Goal: Task Accomplishment & Management: Use online tool/utility

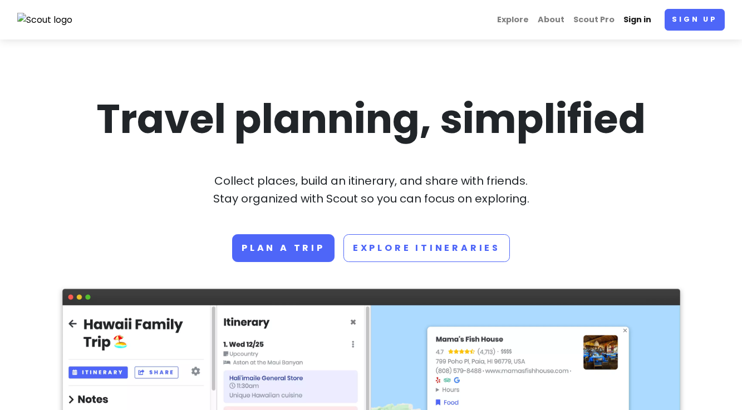
click at [645, 21] on link "Sign in" at bounding box center [637, 20] width 37 height 22
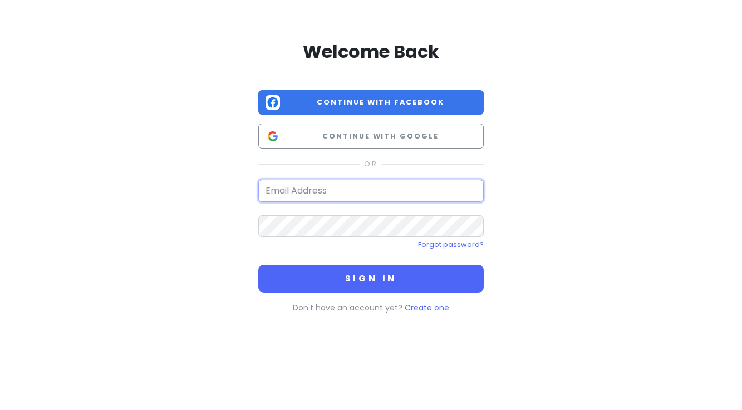
click at [324, 196] on input "email" at bounding box center [370, 191] width 225 height 22
type input "[PERSON_NAME][EMAIL_ADDRESS][PERSON_NAME][DOMAIN_NAME]"
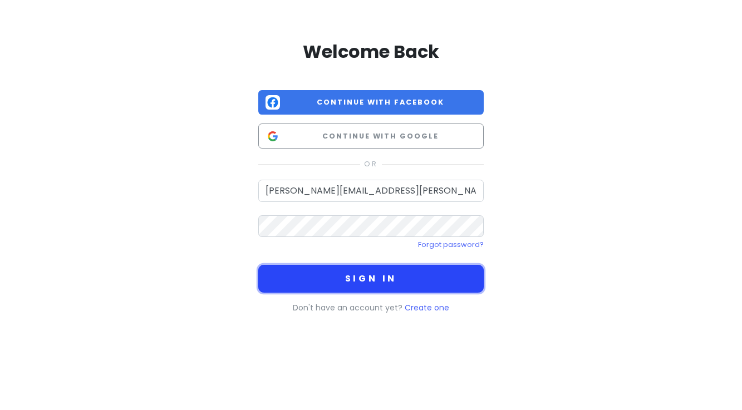
click at [336, 277] on button "Sign in" at bounding box center [370, 279] width 225 height 28
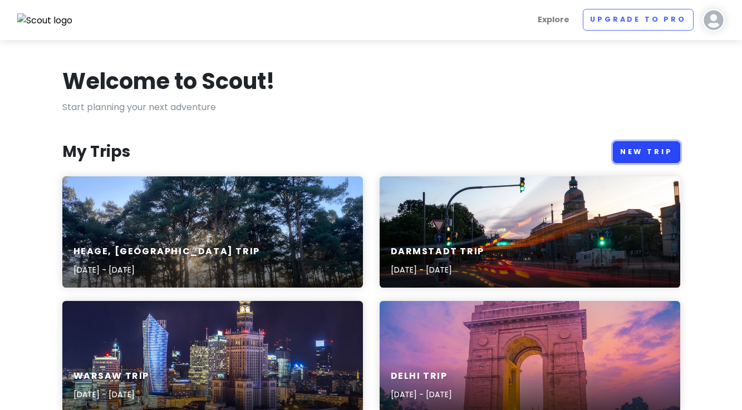
click at [653, 155] on link "New Trip" at bounding box center [646, 152] width 67 height 22
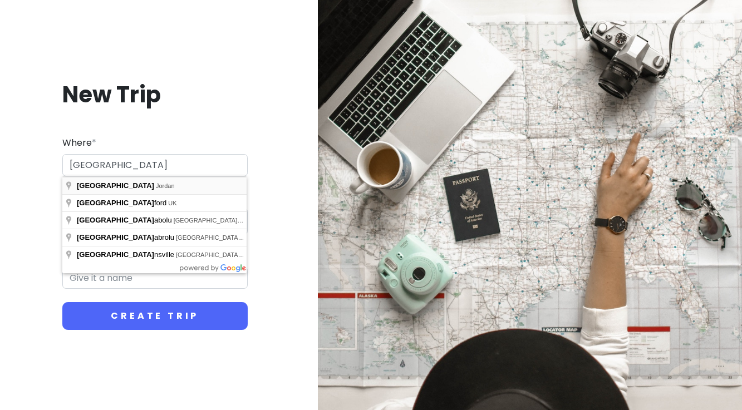
type input "[GEOGRAPHIC_DATA], [GEOGRAPHIC_DATA]"
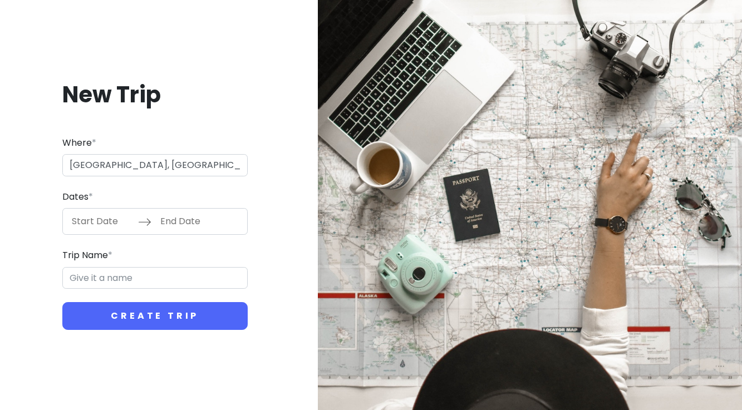
type input "Amman Trip"
click at [111, 225] on input "Start Date" at bounding box center [102, 222] width 72 height 26
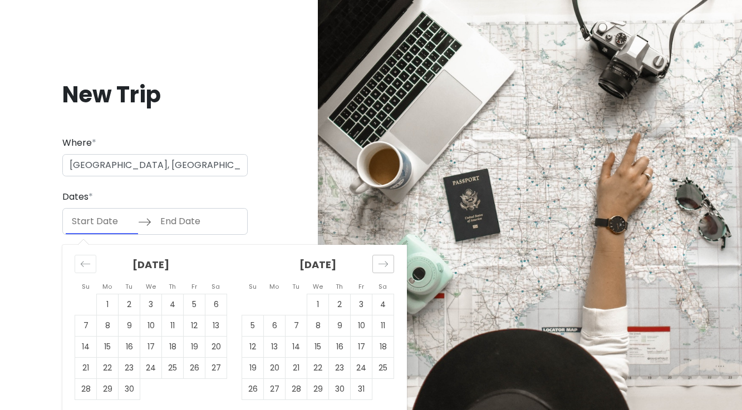
click at [386, 268] on icon "Move forward to switch to the next month." at bounding box center [383, 264] width 11 height 11
click at [316, 323] on td "7" at bounding box center [318, 325] width 22 height 21
type input "[DATE]"
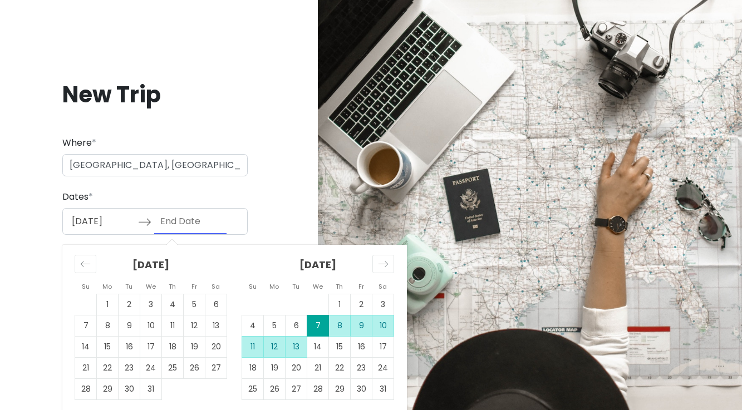
click at [303, 351] on td "13" at bounding box center [296, 347] width 22 height 21
type input "[DATE]"
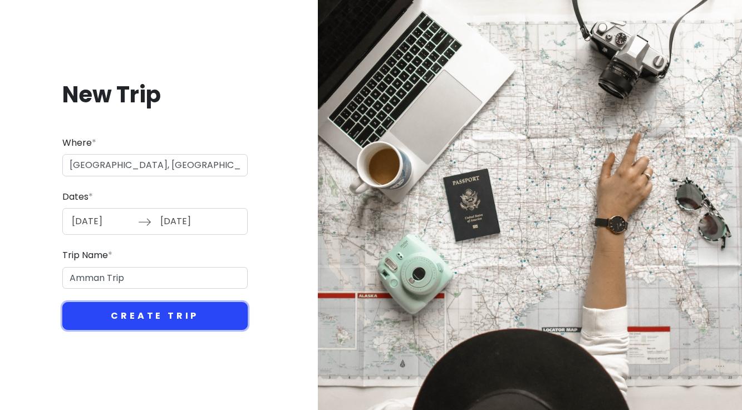
click at [145, 316] on button "Create Trip" at bounding box center [154, 316] width 185 height 28
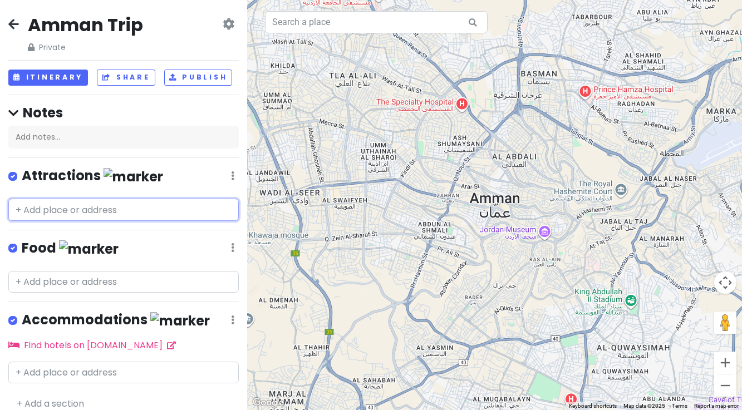
click at [115, 212] on input "text" at bounding box center [123, 210] width 230 height 22
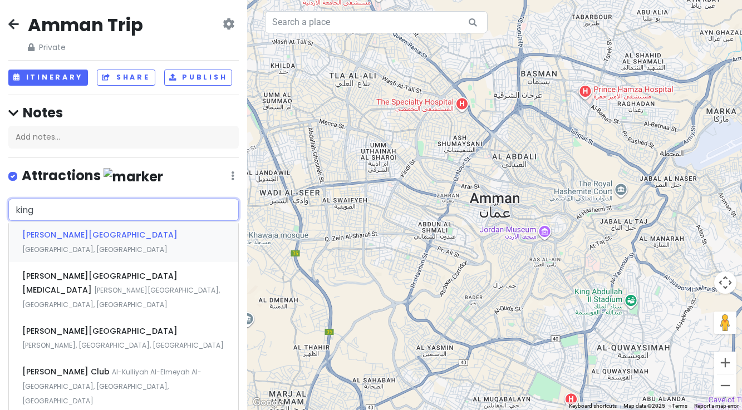
type input "king a"
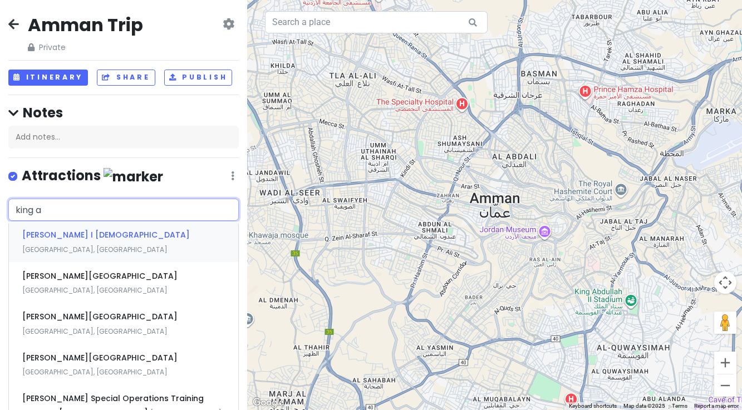
click at [119, 245] on span "[GEOGRAPHIC_DATA], [GEOGRAPHIC_DATA]" at bounding box center [94, 249] width 145 height 9
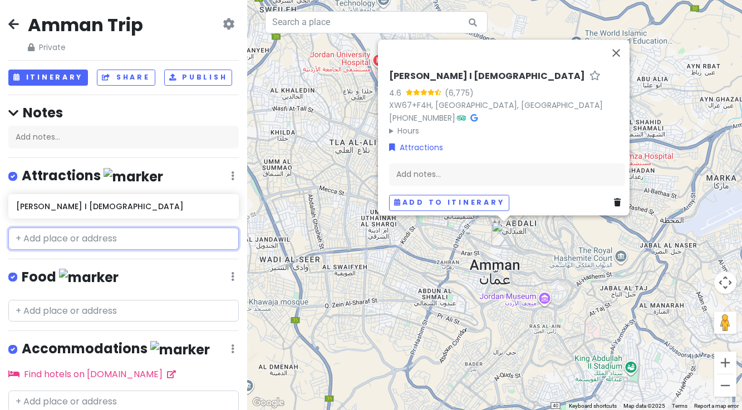
click at [103, 238] on input "text" at bounding box center [123, 239] width 230 height 22
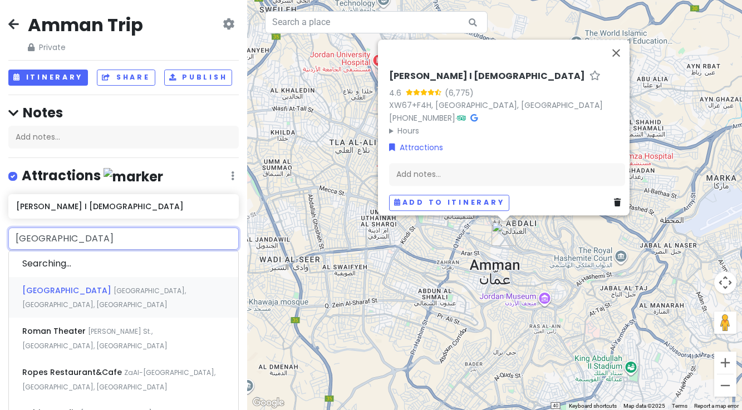
type input "roman"
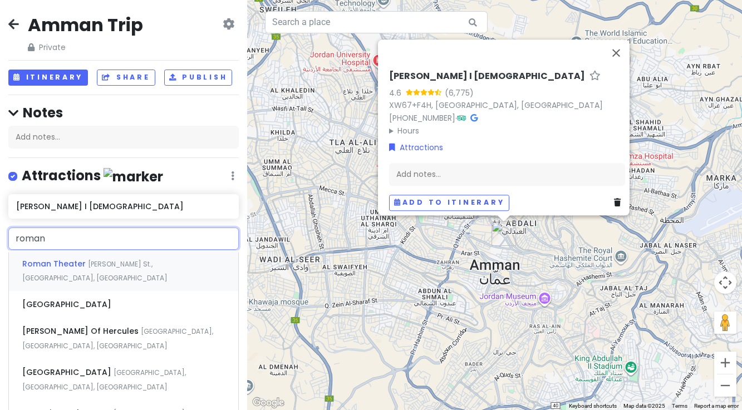
click at [85, 261] on span "[PERSON_NAME] St., [GEOGRAPHIC_DATA], [GEOGRAPHIC_DATA]" at bounding box center [94, 271] width 145 height 24
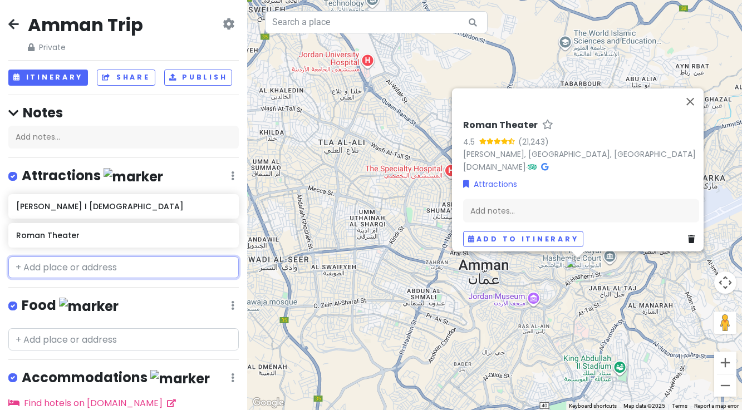
click at [91, 263] on input "text" at bounding box center [123, 268] width 230 height 22
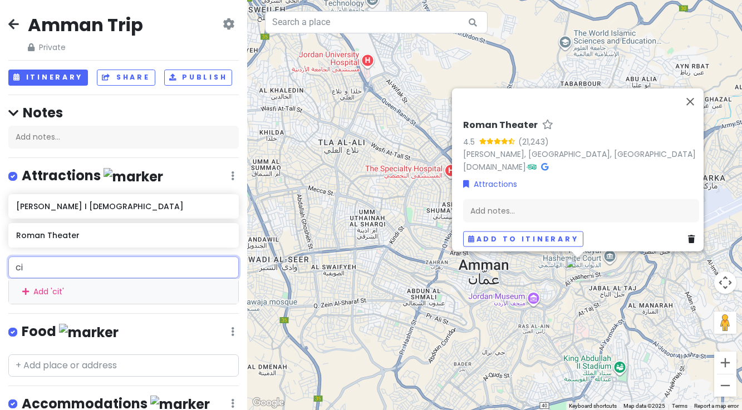
type input "c"
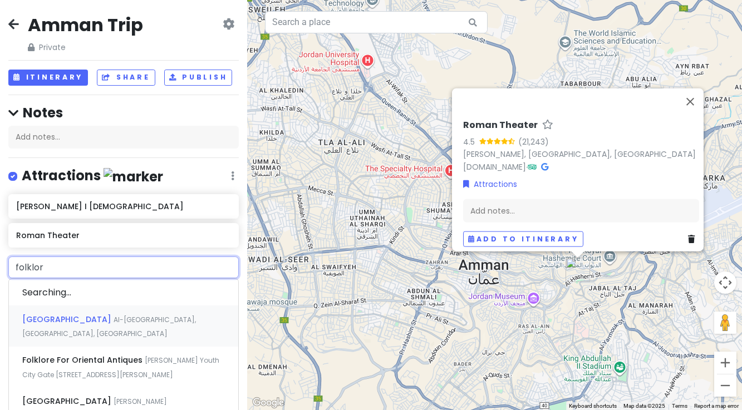
type input "folklore"
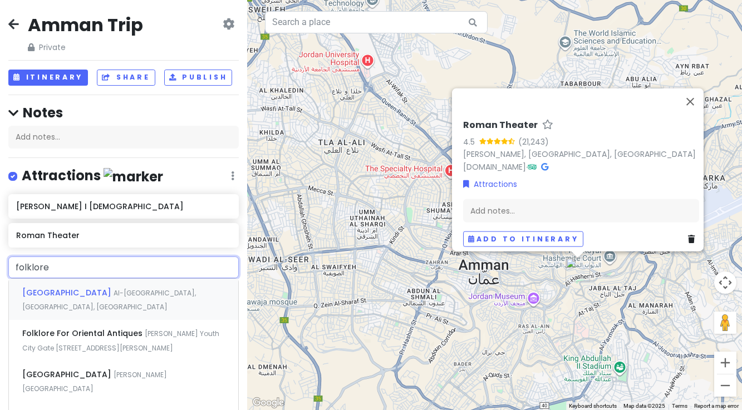
click at [65, 291] on span "[GEOGRAPHIC_DATA]" at bounding box center [67, 292] width 91 height 11
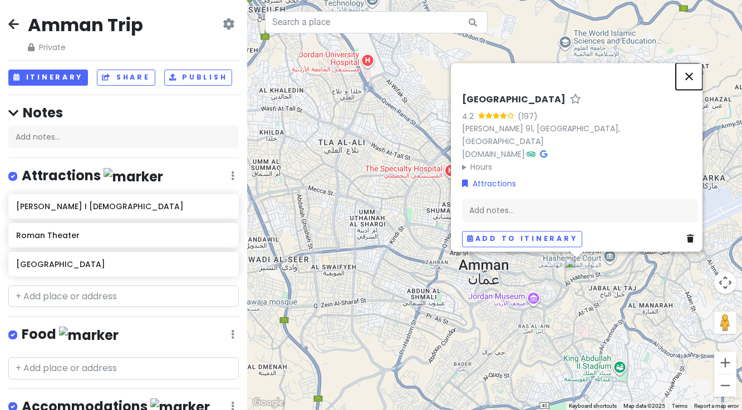
click at [694, 82] on button "Close" at bounding box center [688, 76] width 27 height 27
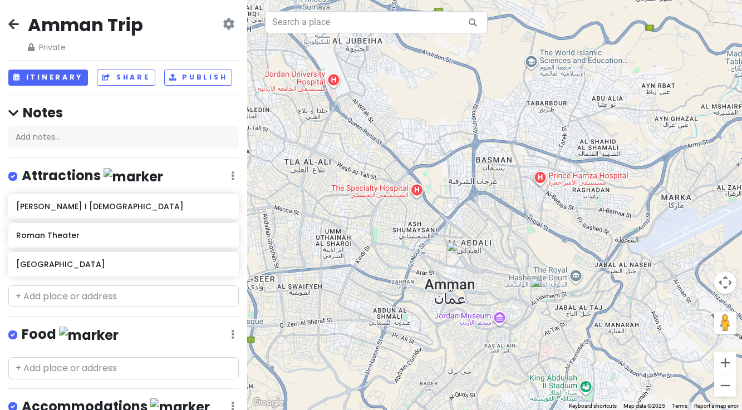
drag, startPoint x: 581, startPoint y: 304, endPoint x: 545, endPoint y: 325, distance: 41.6
click at [545, 325] on div at bounding box center [494, 205] width 495 height 410
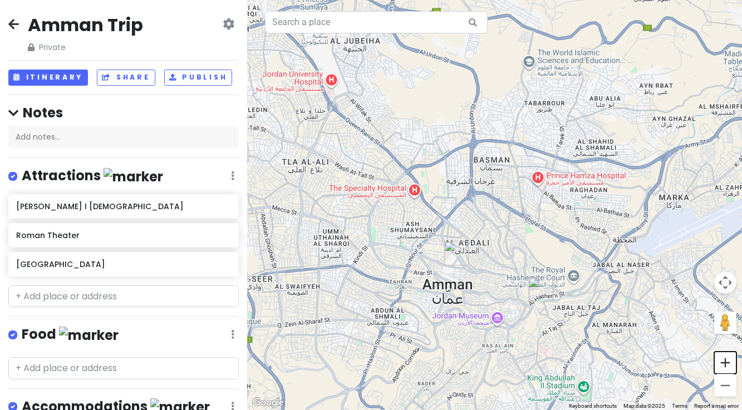
click at [723, 366] on button "Zoom in" at bounding box center [725, 363] width 22 height 22
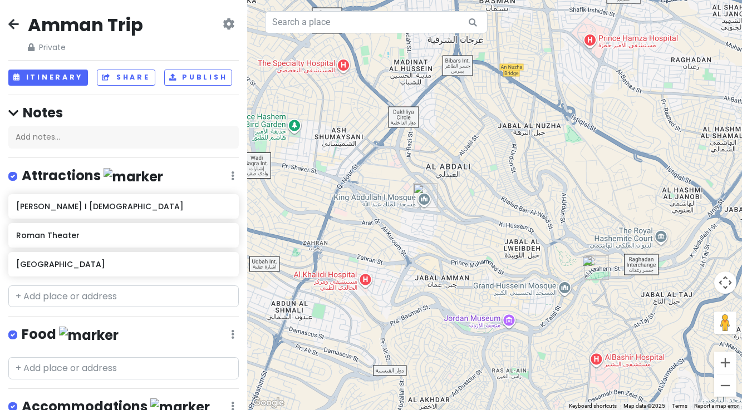
drag, startPoint x: 475, startPoint y: 368, endPoint x: 477, endPoint y: 247, distance: 121.3
click at [481, 248] on div at bounding box center [494, 205] width 495 height 410
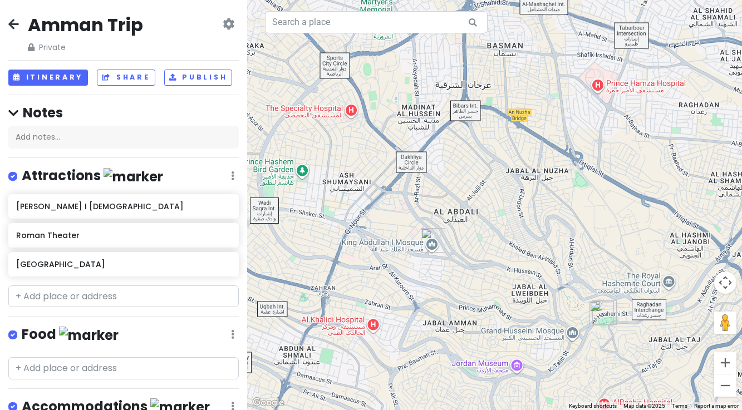
drag, startPoint x: 492, startPoint y: 241, endPoint x: 509, endPoint y: 293, distance: 53.8
click at [509, 293] on div at bounding box center [494, 205] width 495 height 410
click at [102, 298] on input "text" at bounding box center [123, 296] width 230 height 22
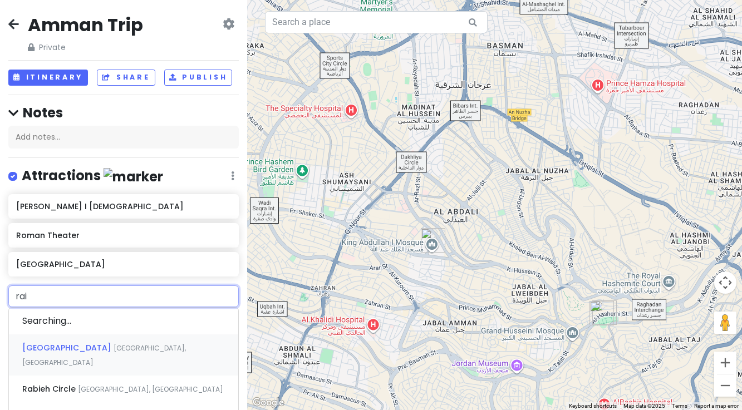
type input "rain"
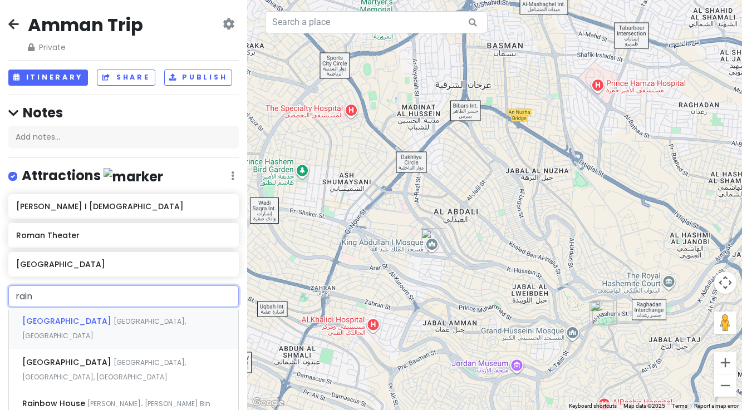
click at [102, 319] on span "[GEOGRAPHIC_DATA], [GEOGRAPHIC_DATA]" at bounding box center [104, 329] width 164 height 24
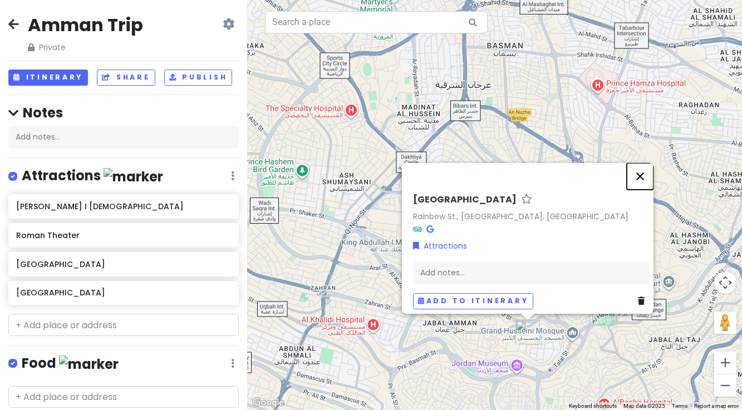
click at [647, 169] on button "Close" at bounding box center [640, 176] width 27 height 27
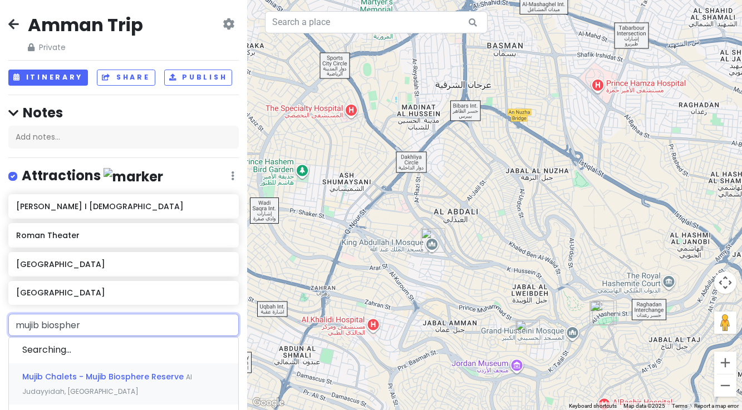
type input "mujib biosphere"
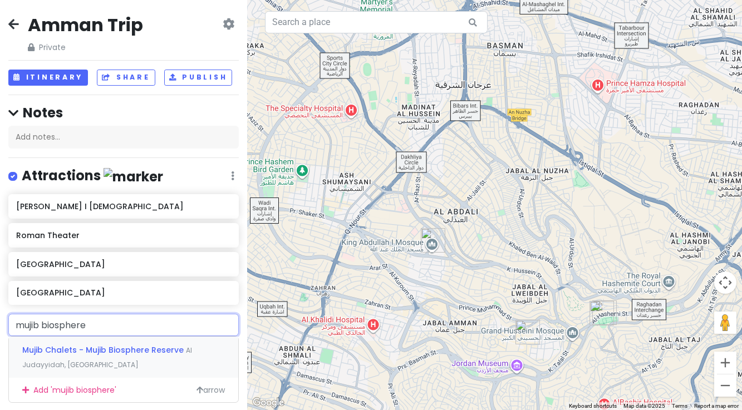
click at [66, 347] on span "Mujib Chalets - Mujib Biosphere Reserve" at bounding box center [104, 349] width 164 height 11
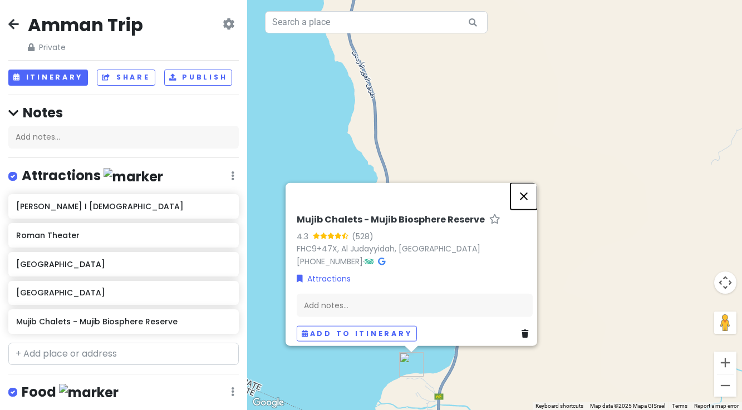
click at [531, 191] on button "Close" at bounding box center [523, 196] width 27 height 27
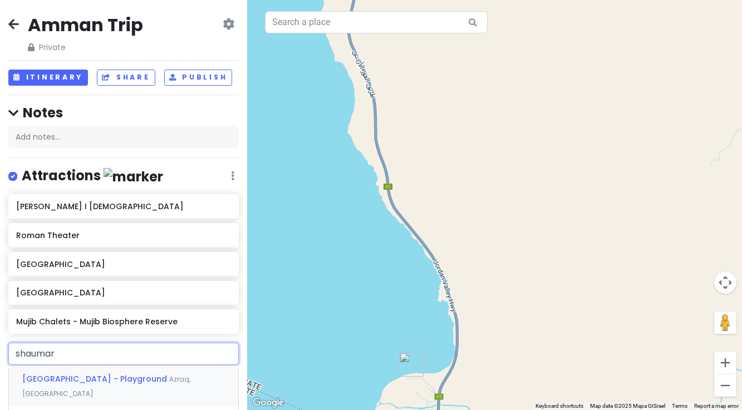
type input "shaumari"
click at [56, 382] on span "[GEOGRAPHIC_DATA] - Playground" at bounding box center [95, 378] width 147 height 11
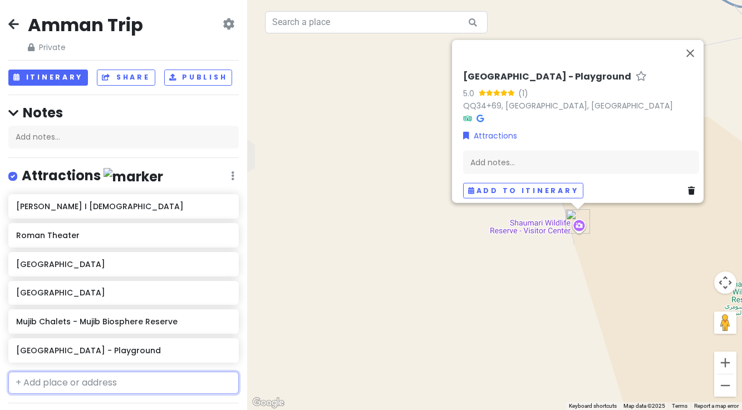
click at [118, 381] on input "text" at bounding box center [123, 383] width 230 height 22
type input "wadi muj"
click at [50, 406] on span "Wadi Mujib" at bounding box center [45, 407] width 46 height 11
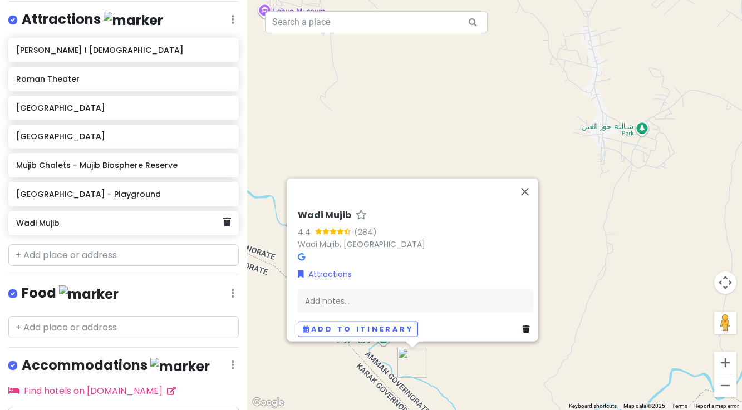
scroll to position [161, 0]
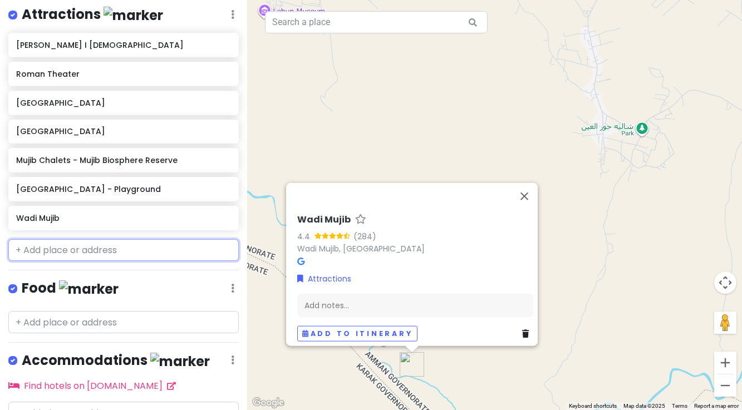
click at [57, 250] on input "text" at bounding box center [123, 250] width 230 height 22
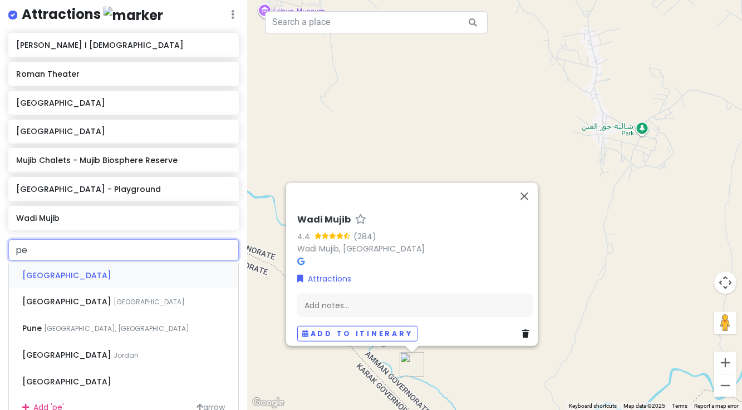
type input "pet"
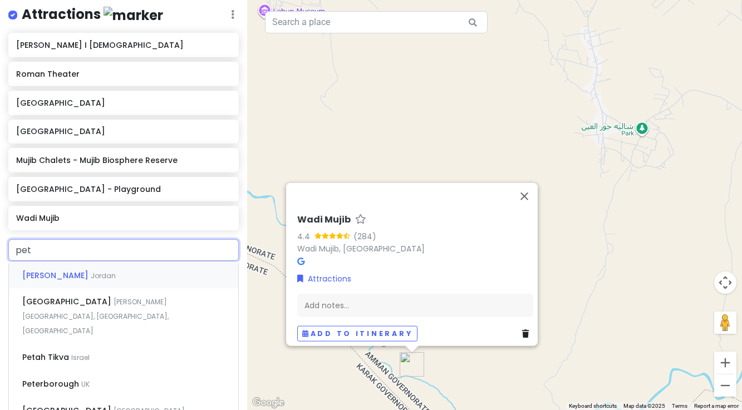
click at [91, 277] on span "Jordan" at bounding box center [103, 275] width 25 height 9
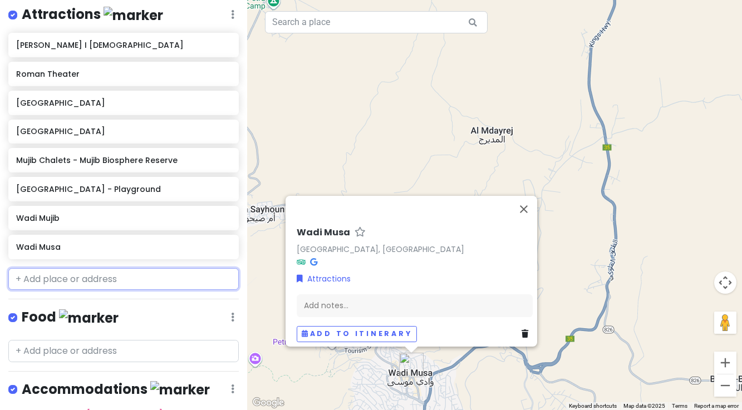
click at [49, 279] on input "text" at bounding box center [123, 279] width 230 height 22
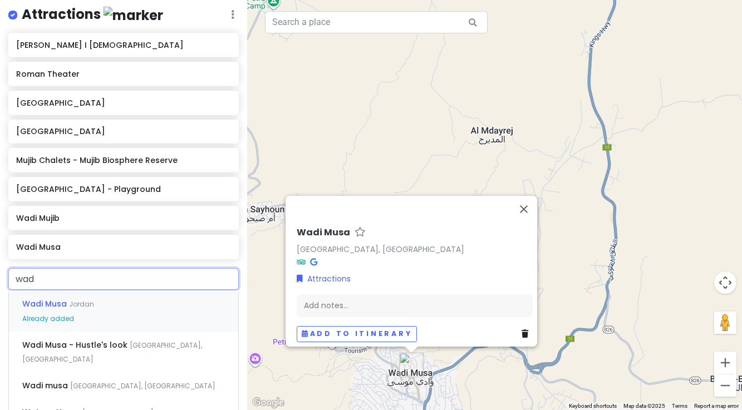
type input "wadi"
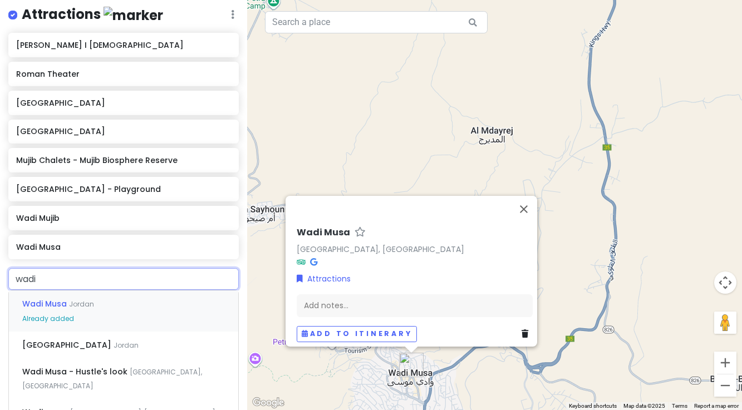
click at [48, 307] on span "Wadi Musa" at bounding box center [45, 303] width 47 height 11
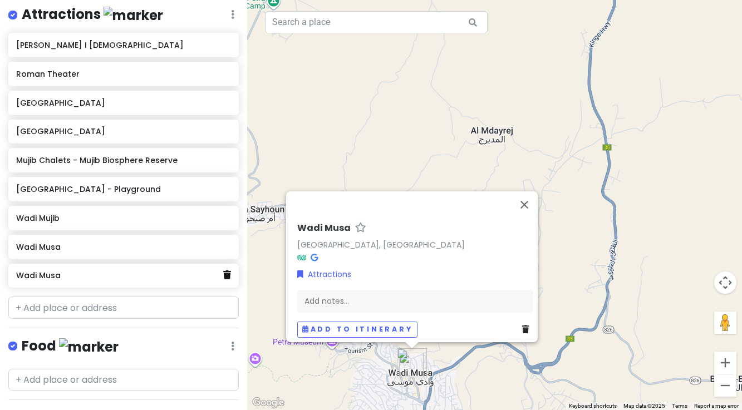
click at [227, 275] on icon at bounding box center [227, 274] width 8 height 9
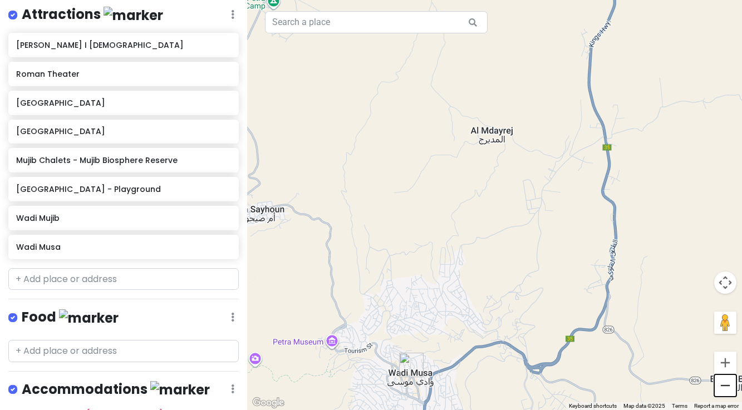
click at [726, 384] on button "Zoom out" at bounding box center [725, 385] width 22 height 22
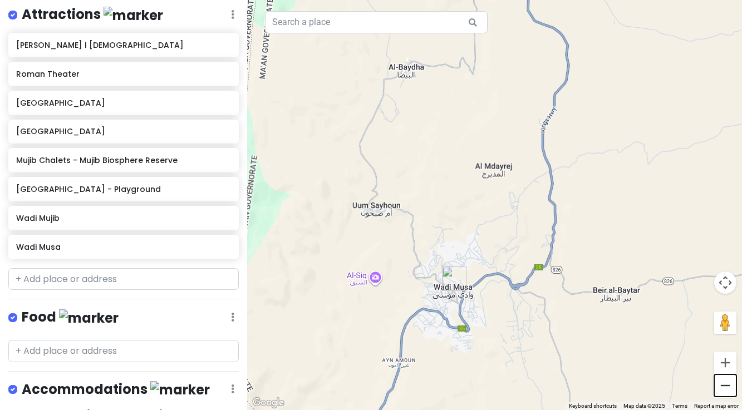
click at [726, 384] on button "Zoom out" at bounding box center [725, 385] width 22 height 22
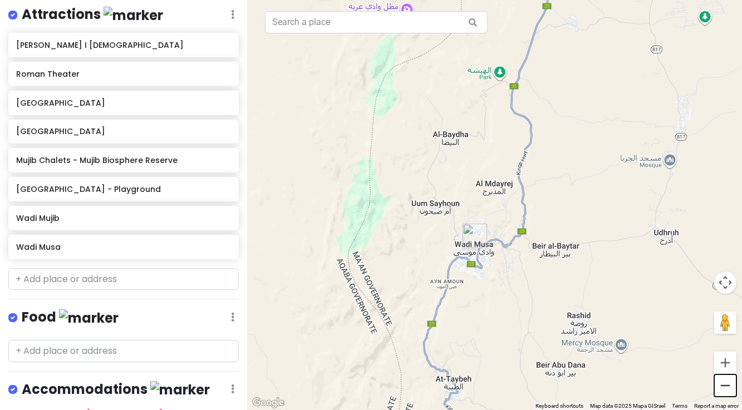
click at [726, 384] on button "Zoom out" at bounding box center [725, 385] width 22 height 22
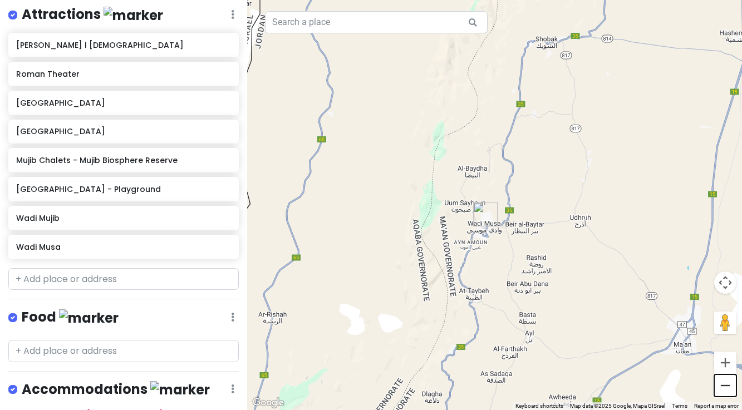
click at [724, 383] on button "Zoom out" at bounding box center [725, 385] width 22 height 22
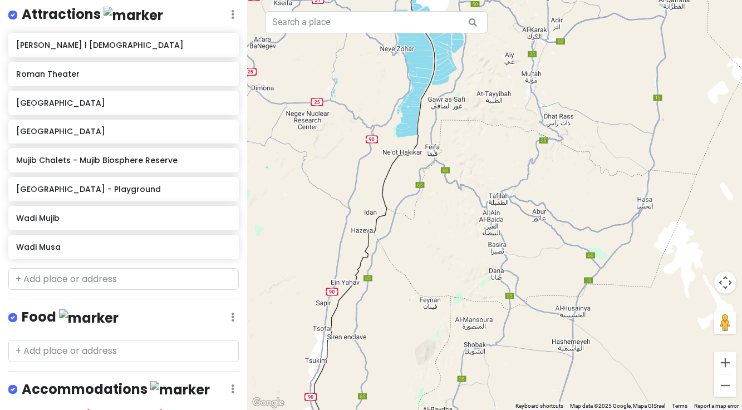
drag, startPoint x: 571, startPoint y: 174, endPoint x: 525, endPoint y: 401, distance: 231.1
click at [525, 401] on div at bounding box center [494, 205] width 495 height 410
click at [724, 383] on button "Zoom out" at bounding box center [725, 385] width 22 height 22
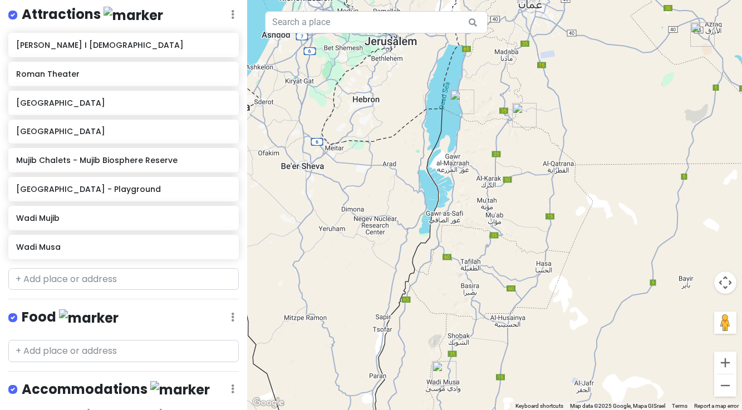
drag, startPoint x: 564, startPoint y: 243, endPoint x: 542, endPoint y: 303, distance: 63.9
click at [544, 293] on div at bounding box center [494, 205] width 495 height 410
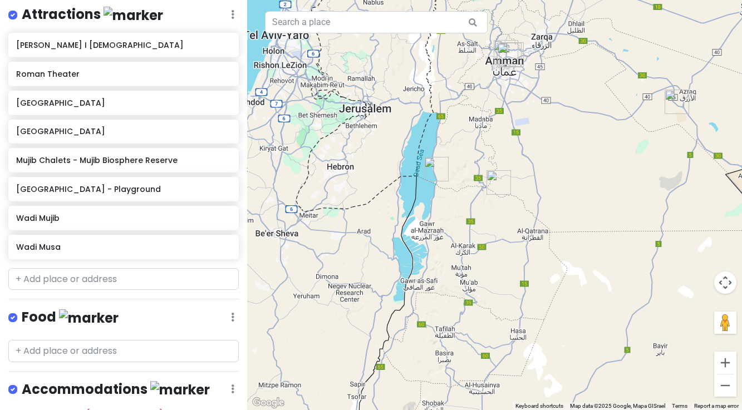
click at [541, 314] on div at bounding box center [494, 205] width 495 height 410
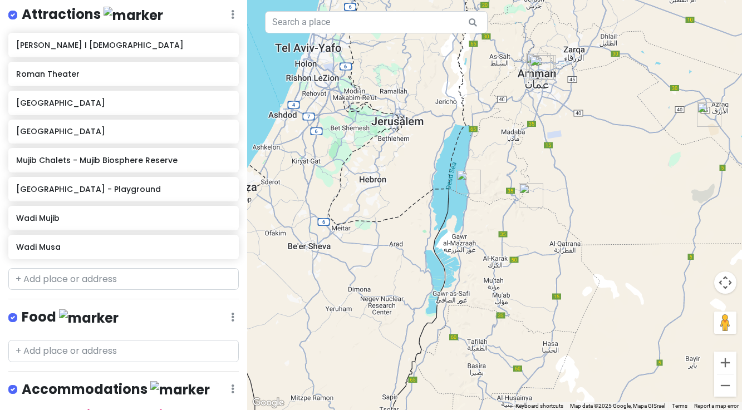
drag, startPoint x: 515, startPoint y: 299, endPoint x: 544, endPoint y: 293, distance: 30.1
click at [547, 309] on div at bounding box center [494, 205] width 495 height 410
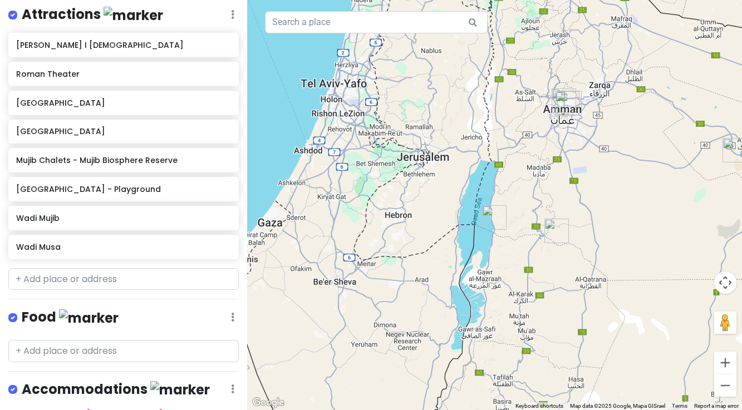
drag, startPoint x: 492, startPoint y: 197, endPoint x: 517, endPoint y: 234, distance: 45.2
click at [517, 234] on div at bounding box center [494, 205] width 495 height 410
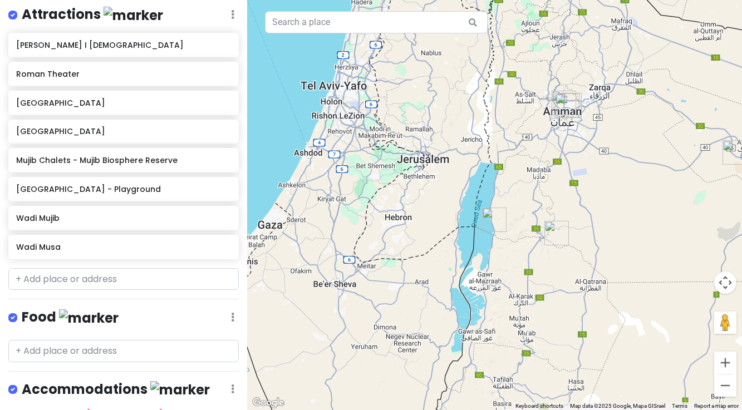
drag, startPoint x: 606, startPoint y: 211, endPoint x: 606, endPoint y: 203, distance: 8.3
click at [606, 211] on div at bounding box center [494, 205] width 495 height 410
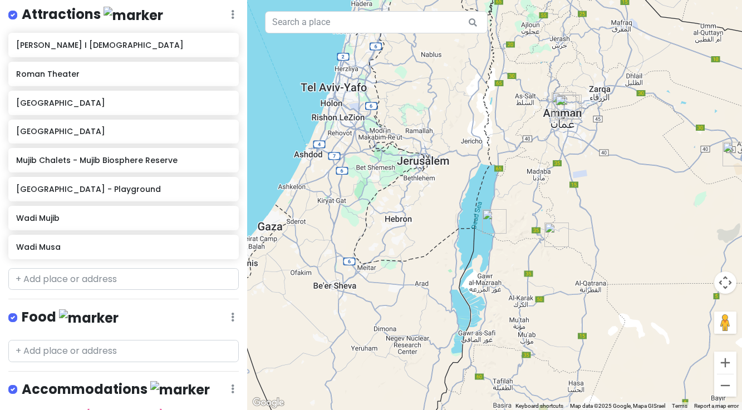
click at [606, 197] on div at bounding box center [494, 205] width 495 height 410
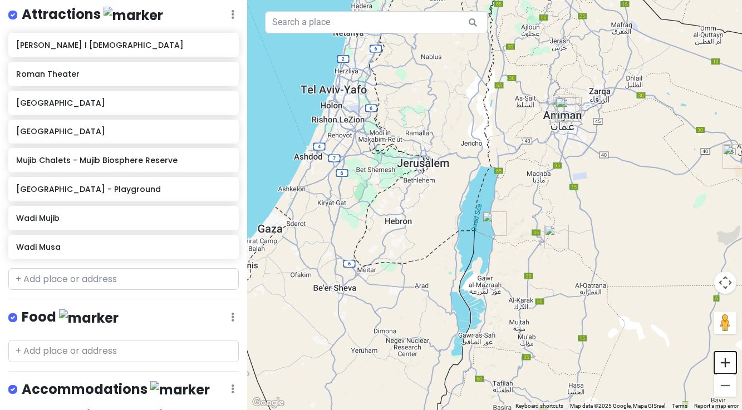
click at [724, 362] on button "Zoom in" at bounding box center [725, 363] width 22 height 22
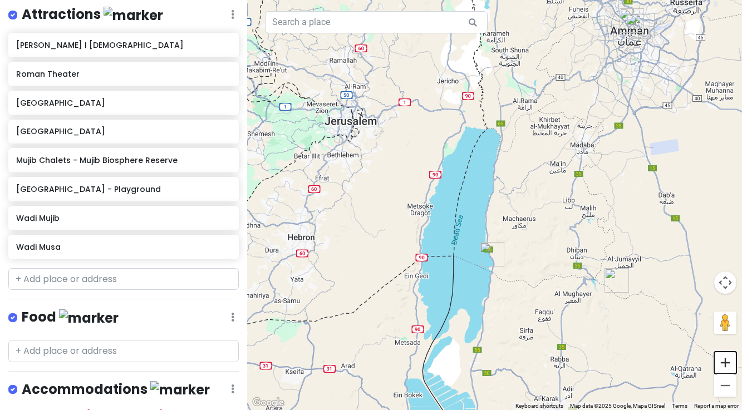
click at [724, 362] on button "Zoom in" at bounding box center [725, 363] width 22 height 22
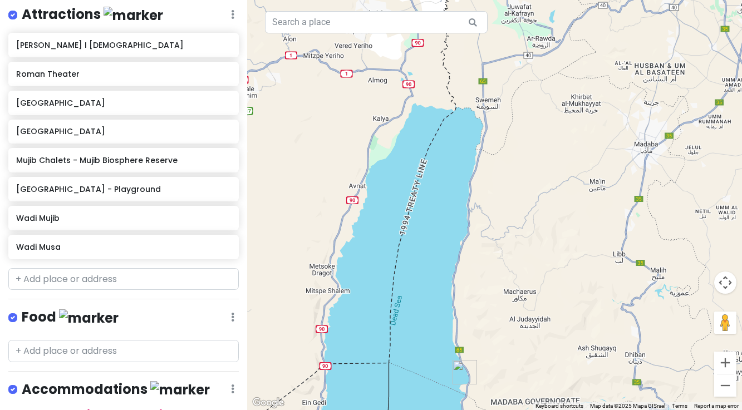
drag, startPoint x: 554, startPoint y: 205, endPoint x: 529, endPoint y: 260, distance: 60.0
click at [529, 260] on div at bounding box center [494, 205] width 495 height 410
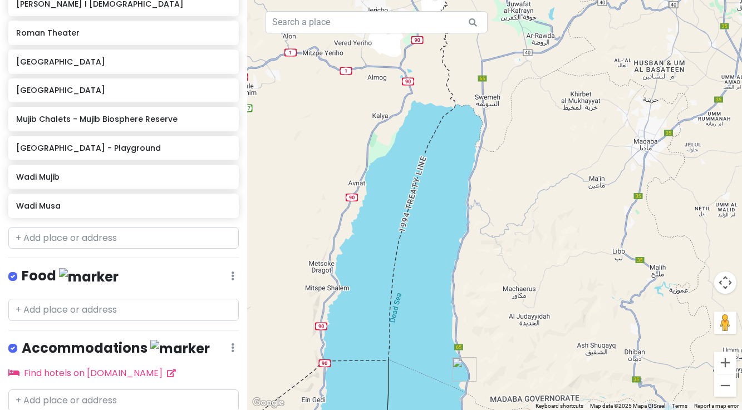
scroll to position [213, 0]
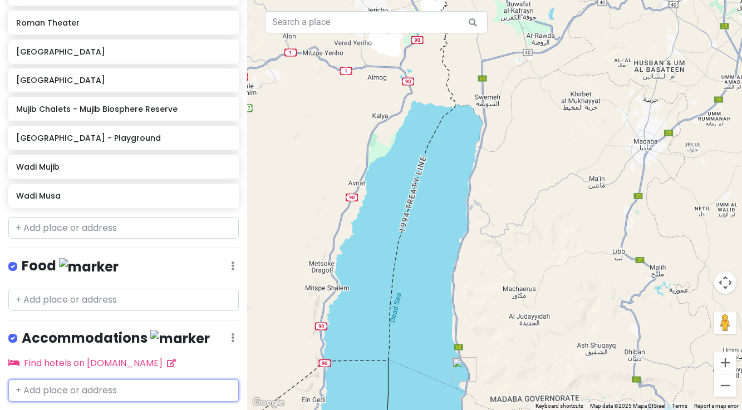
click at [54, 389] on input "text" at bounding box center [123, 390] width 230 height 22
type input "marriott dead sea"
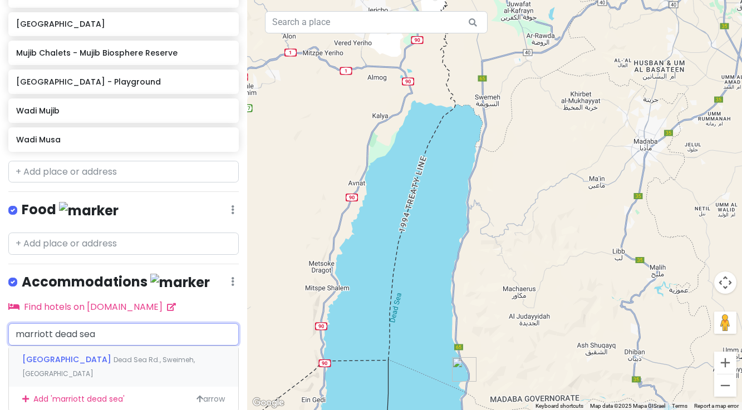
scroll to position [284, 0]
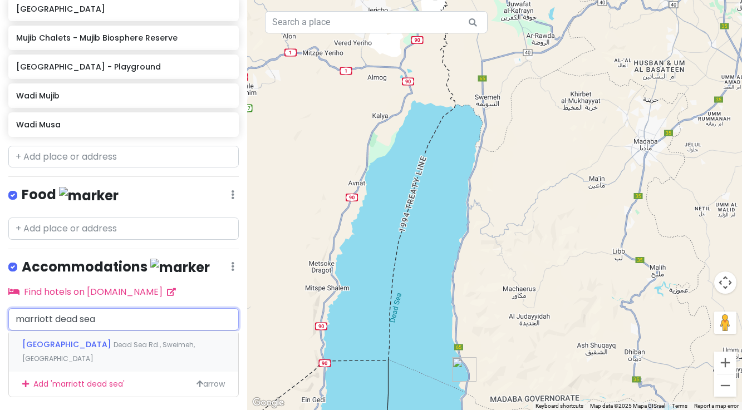
click at [50, 342] on span "[GEOGRAPHIC_DATA]" at bounding box center [67, 344] width 91 height 11
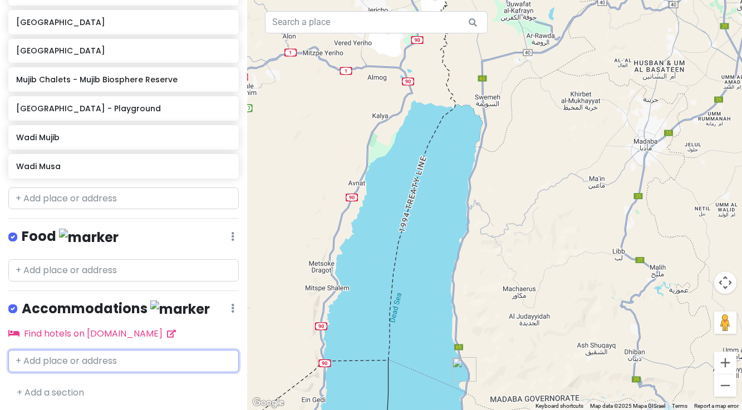
scroll to position [275, 0]
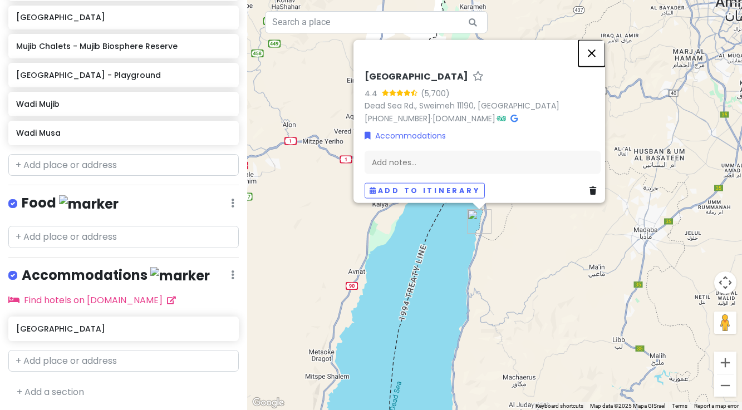
click at [593, 48] on button "Close" at bounding box center [591, 53] width 27 height 27
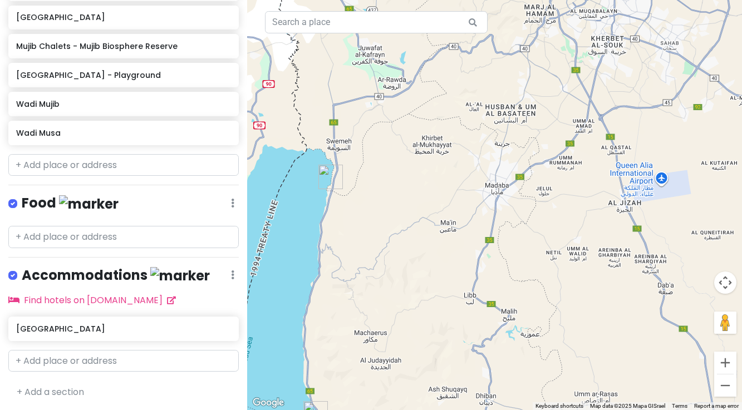
drag, startPoint x: 576, startPoint y: 278, endPoint x: 431, endPoint y: 241, distance: 150.3
click at [431, 241] on div at bounding box center [494, 205] width 495 height 410
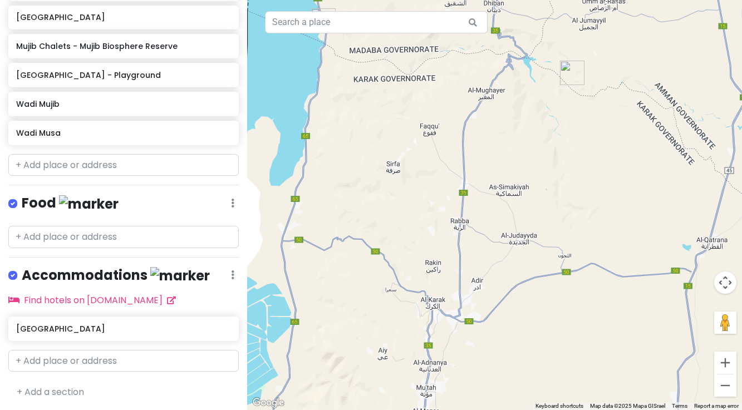
drag, startPoint x: 594, startPoint y: 305, endPoint x: 602, endPoint y: -88, distance: 394.0
click at [602, 0] on html "Amman Trip Private Change Dates Make a Copy Delete Trip Go Pro ⚡️ Give Feedback…" at bounding box center [371, 205] width 742 height 410
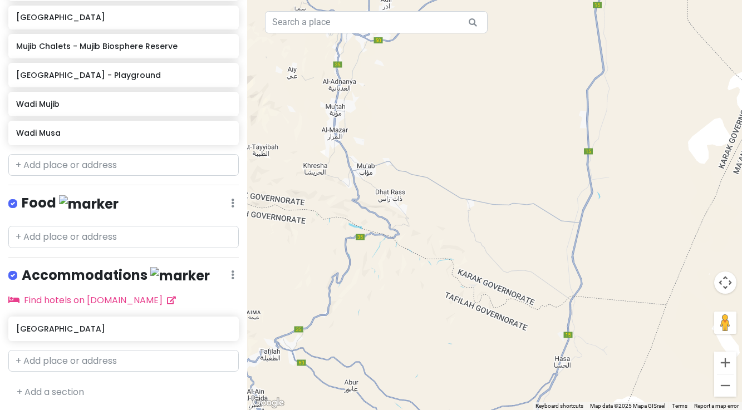
drag, startPoint x: 581, startPoint y: 340, endPoint x: 491, endPoint y: 58, distance: 296.3
click at [491, 58] on div at bounding box center [494, 205] width 495 height 410
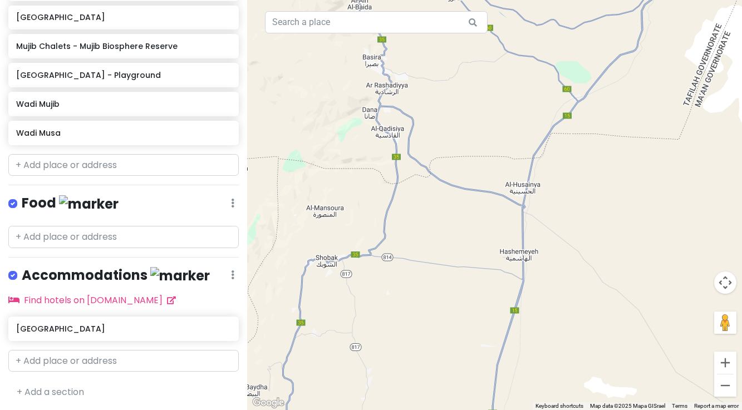
drag, startPoint x: 470, startPoint y: 357, endPoint x: 574, endPoint y: -32, distance: 402.6
click at [574, 0] on html "Amman Trip Private Change Dates Make a Copy Delete Trip Go Pro ⚡️ Give Feedback…" at bounding box center [371, 205] width 742 height 410
click at [723, 385] on button "Zoom out" at bounding box center [725, 385] width 22 height 22
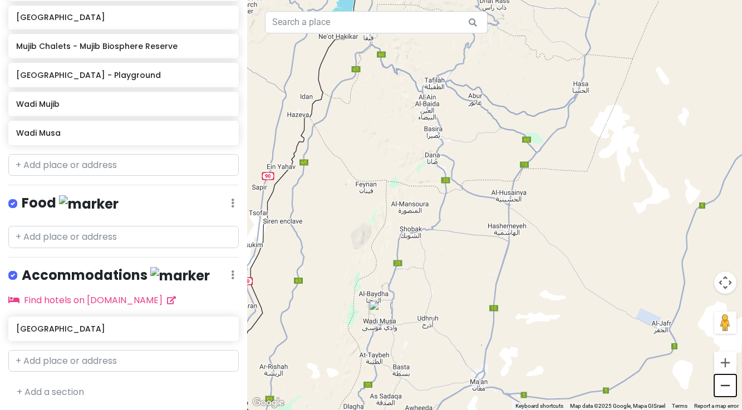
click at [723, 385] on button "Zoom out" at bounding box center [725, 385] width 22 height 22
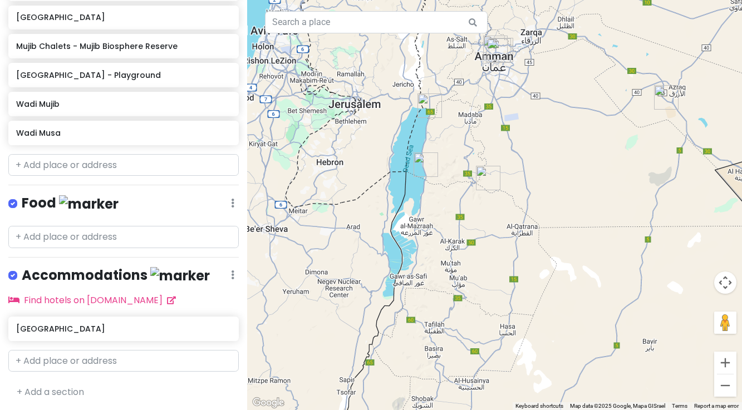
drag, startPoint x: 551, startPoint y: 186, endPoint x: 520, endPoint y: 372, distance: 187.8
click at [520, 372] on div at bounding box center [494, 205] width 495 height 410
click at [46, 165] on input "text" at bounding box center [123, 165] width 230 height 22
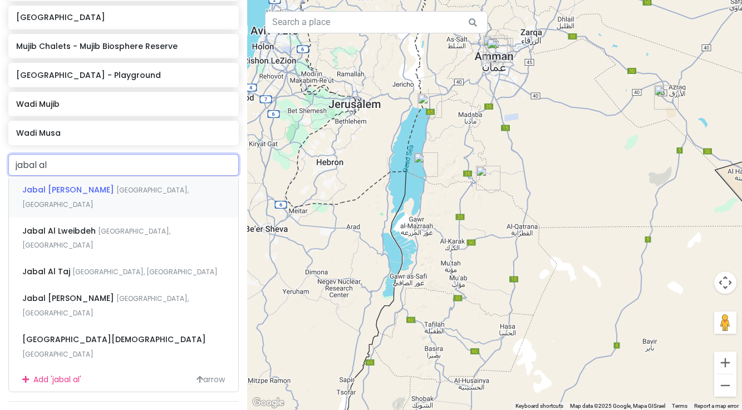
type input "jabal al q"
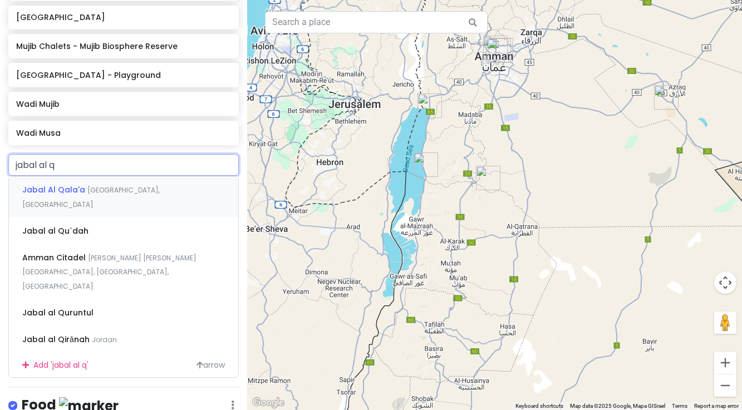
click at [59, 192] on span "Jabal Al Qala'a" at bounding box center [54, 189] width 65 height 11
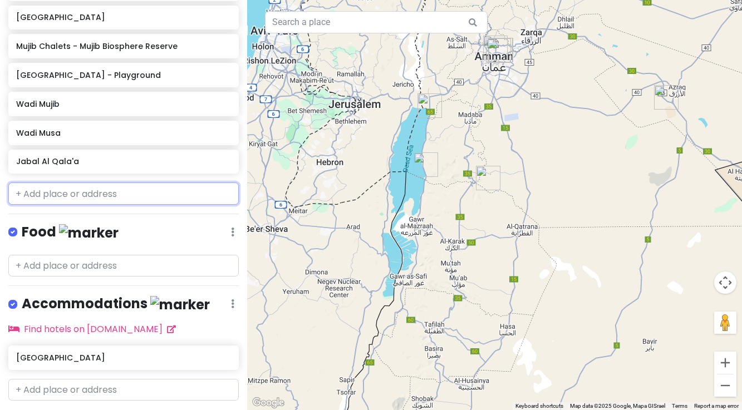
scroll to position [304, 0]
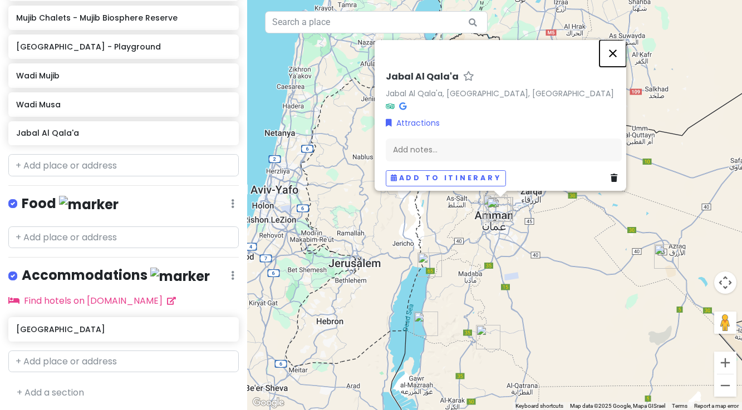
click at [620, 46] on button "Close" at bounding box center [612, 53] width 27 height 27
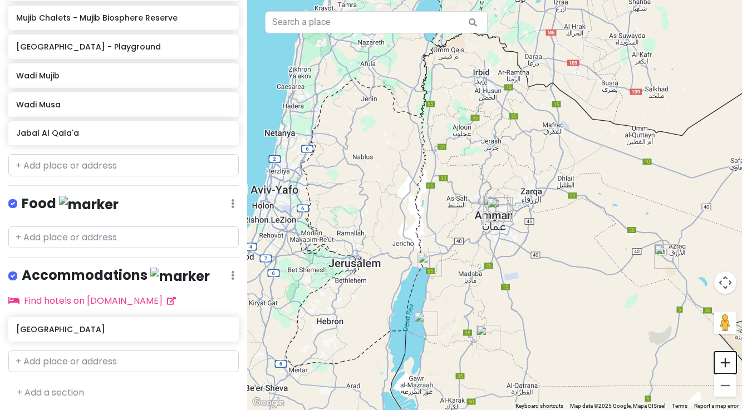
click at [727, 363] on button "Zoom in" at bounding box center [725, 363] width 22 height 22
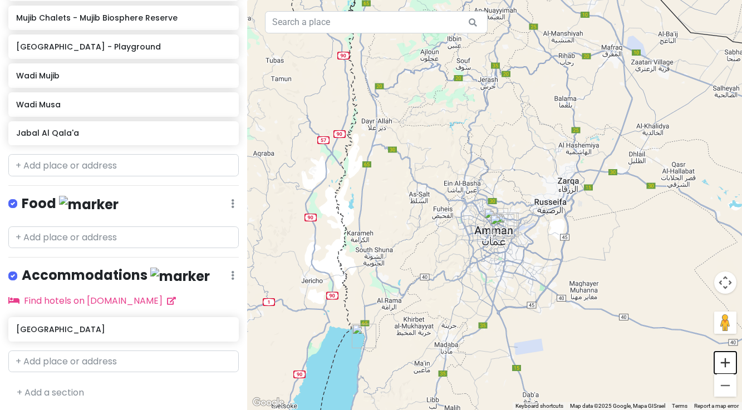
click at [727, 363] on button "Zoom in" at bounding box center [725, 363] width 22 height 22
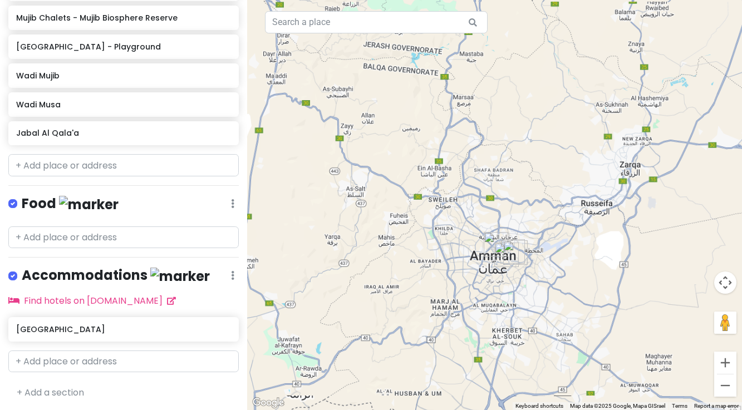
click at [727, 363] on button "Zoom in" at bounding box center [725, 363] width 22 height 22
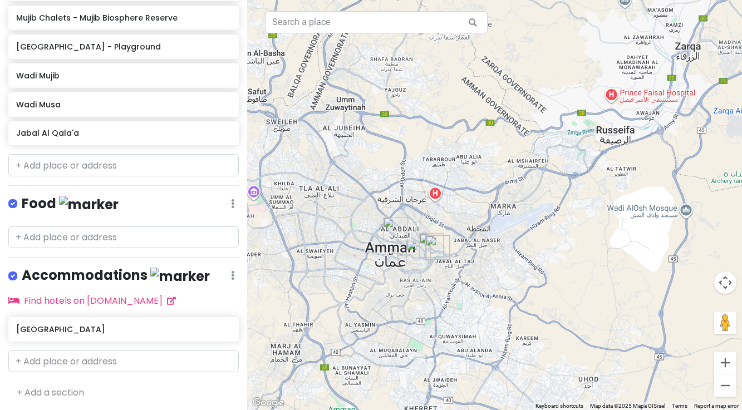
drag, startPoint x: 574, startPoint y: 361, endPoint x: 475, endPoint y: 287, distance: 123.2
click at [472, 285] on div at bounding box center [494, 205] width 495 height 410
click at [727, 366] on button "Zoom in" at bounding box center [725, 363] width 22 height 22
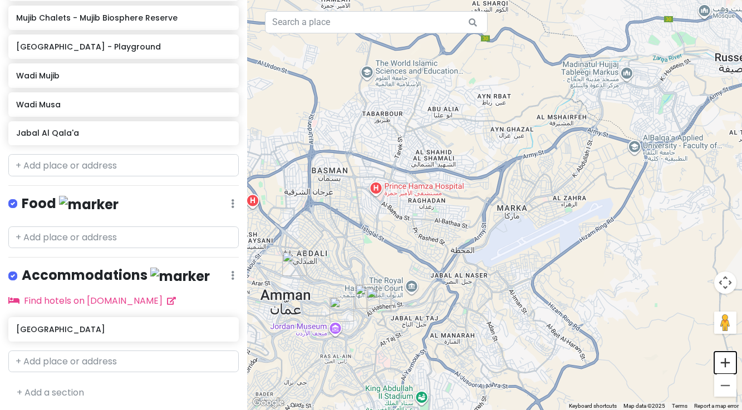
click at [727, 366] on button "Zoom in" at bounding box center [725, 363] width 22 height 22
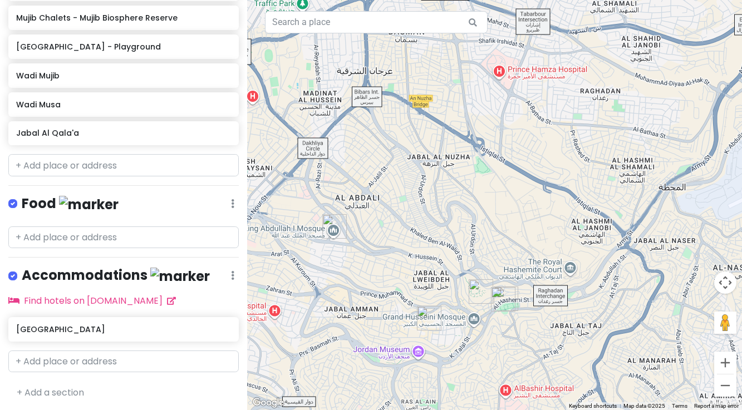
drag, startPoint x: 351, startPoint y: 333, endPoint x: 593, endPoint y: 225, distance: 265.5
click at [593, 225] on div at bounding box center [494, 205] width 495 height 410
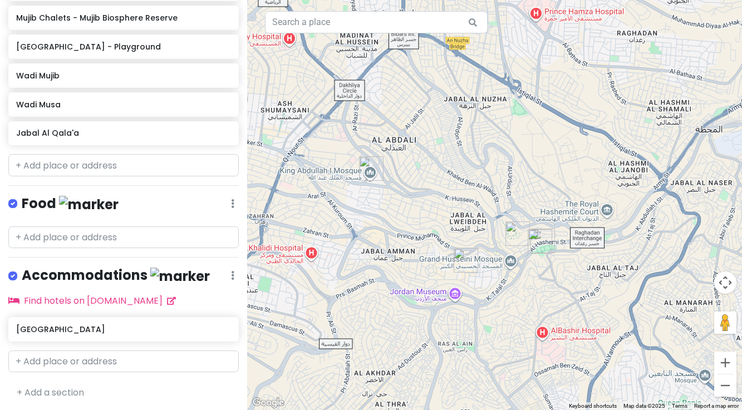
drag, startPoint x: 699, startPoint y: 167, endPoint x: 734, endPoint y: 109, distance: 67.9
click at [734, 109] on div at bounding box center [494, 205] width 495 height 410
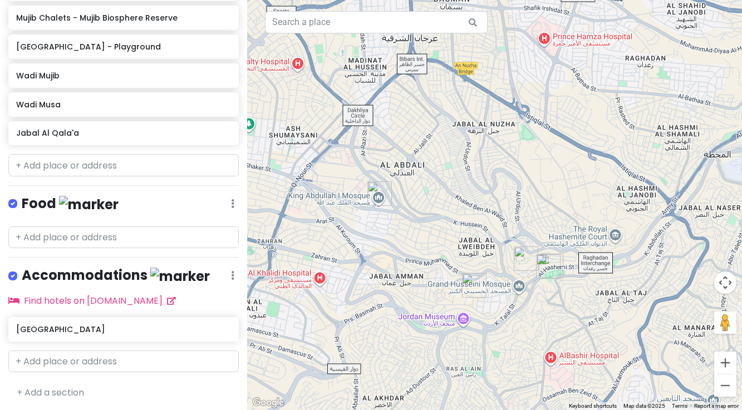
drag, startPoint x: 519, startPoint y: 188, endPoint x: 527, endPoint y: 214, distance: 27.5
click at [527, 214] on div at bounding box center [494, 205] width 495 height 410
click at [726, 363] on button "Zoom in" at bounding box center [725, 363] width 22 height 22
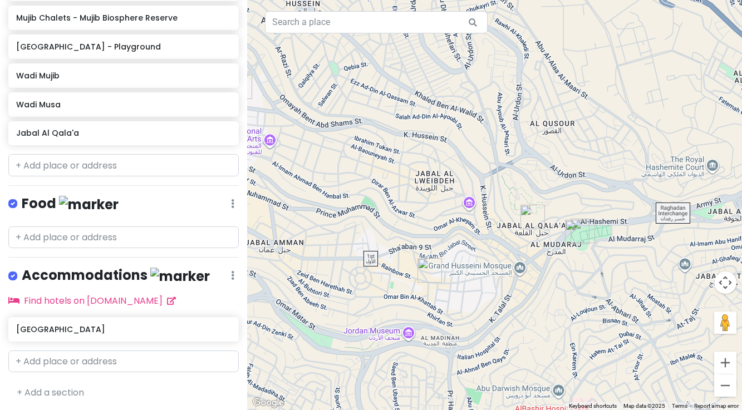
drag, startPoint x: 609, startPoint y: 384, endPoint x: 586, endPoint y: 275, distance: 111.4
click at [586, 275] on div at bounding box center [494, 205] width 495 height 410
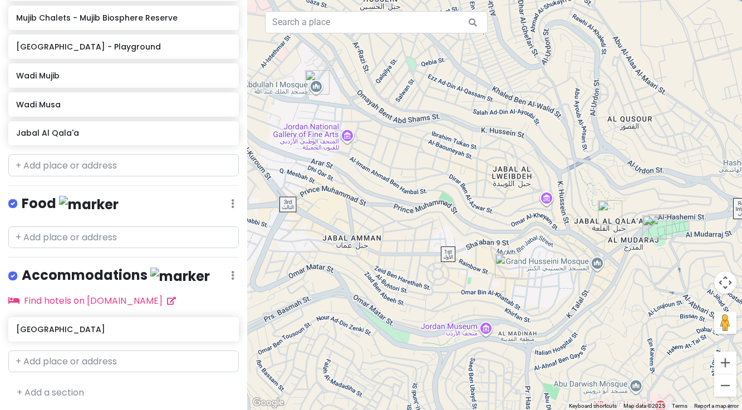
drag, startPoint x: 468, startPoint y: 298, endPoint x: 546, endPoint y: 293, distance: 78.6
click at [546, 293] on div at bounding box center [494, 205] width 495 height 410
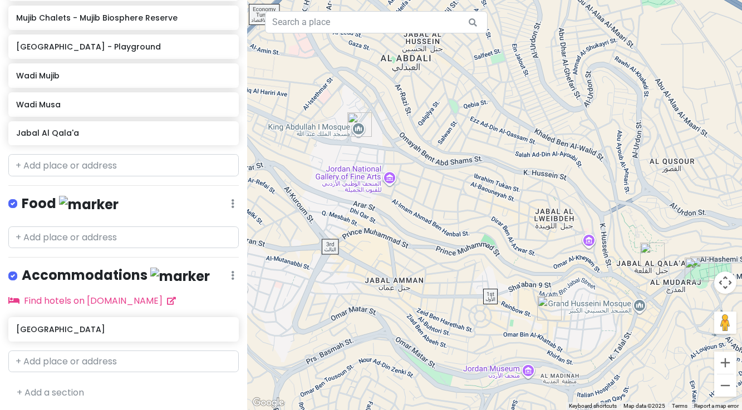
drag, startPoint x: 413, startPoint y: 176, endPoint x: 456, endPoint y: 220, distance: 61.0
click at [456, 220] on div at bounding box center [494, 205] width 495 height 410
